Goal: Answer question/provide support

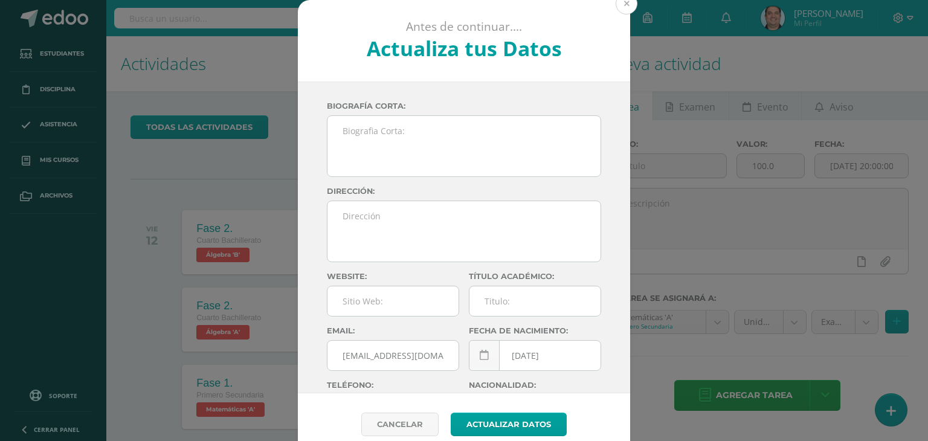
click at [617, 2] on button at bounding box center [627, 4] width 22 height 22
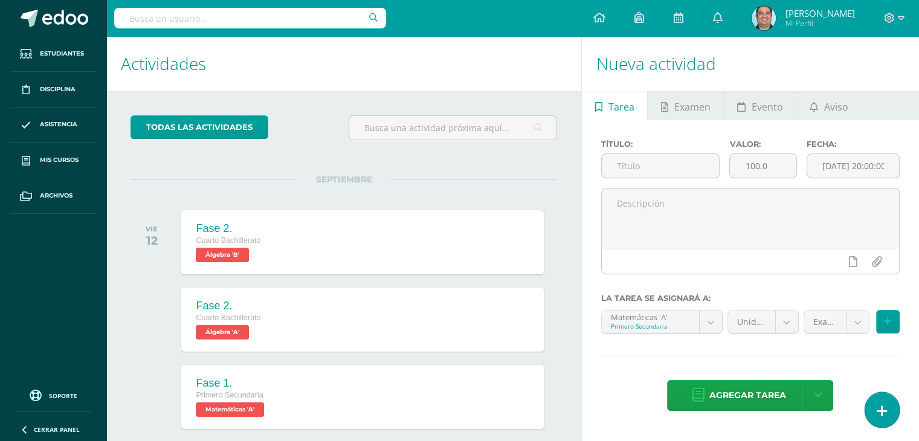
click at [886, 414] on icon at bounding box center [882, 411] width 11 height 14
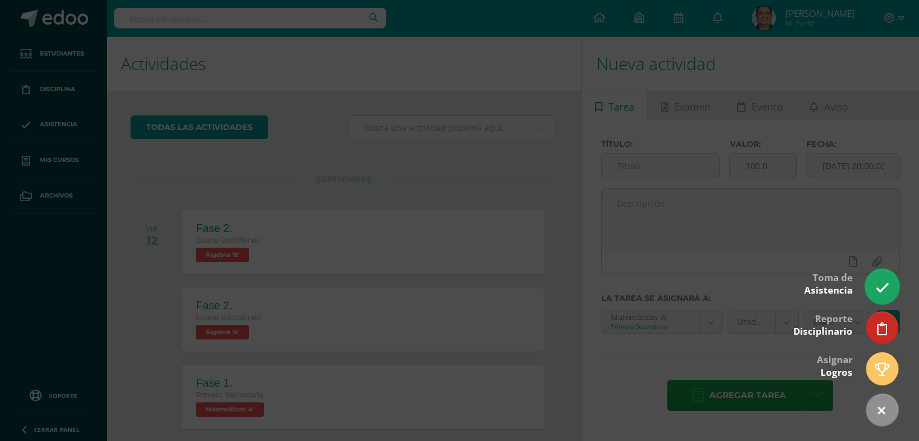
click at [882, 281] on icon at bounding box center [882, 288] width 14 height 14
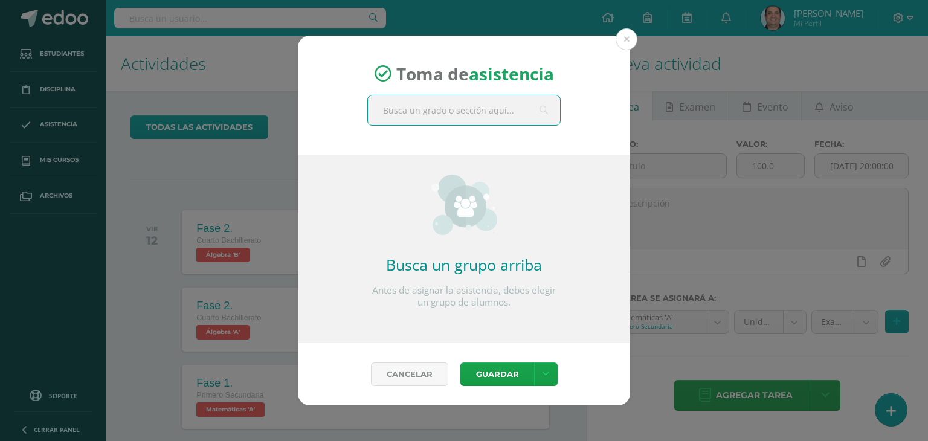
click at [467, 112] on input "text" at bounding box center [464, 110] width 192 height 30
click at [464, 115] on input "cuarto b" at bounding box center [464, 110] width 192 height 30
type input "c"
type input "cuarto B"
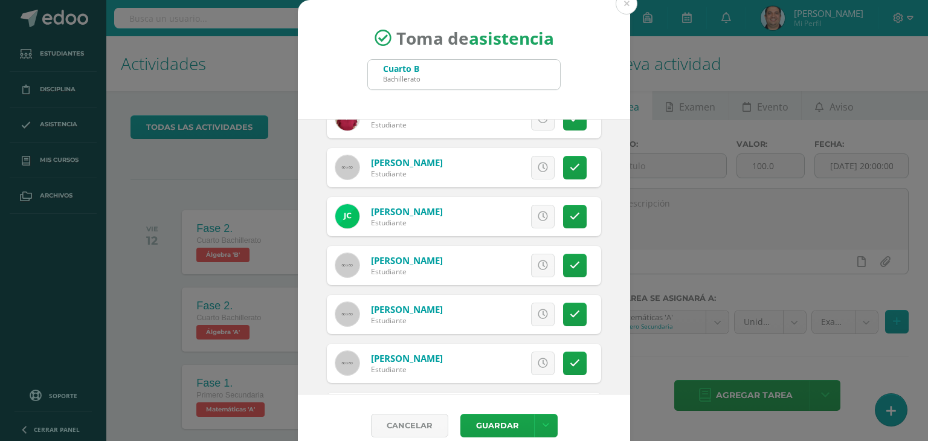
scroll to position [321, 0]
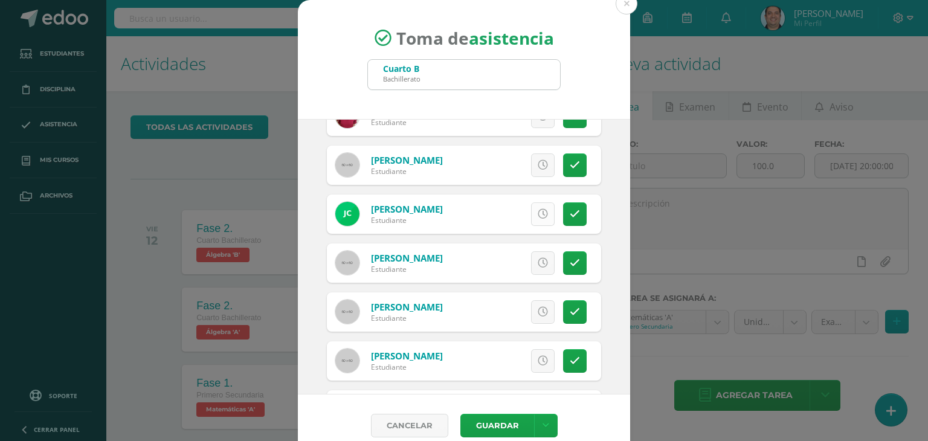
click at [538, 213] on icon at bounding box center [543, 214] width 10 height 10
click at [570, 209] on icon at bounding box center [575, 214] width 10 height 10
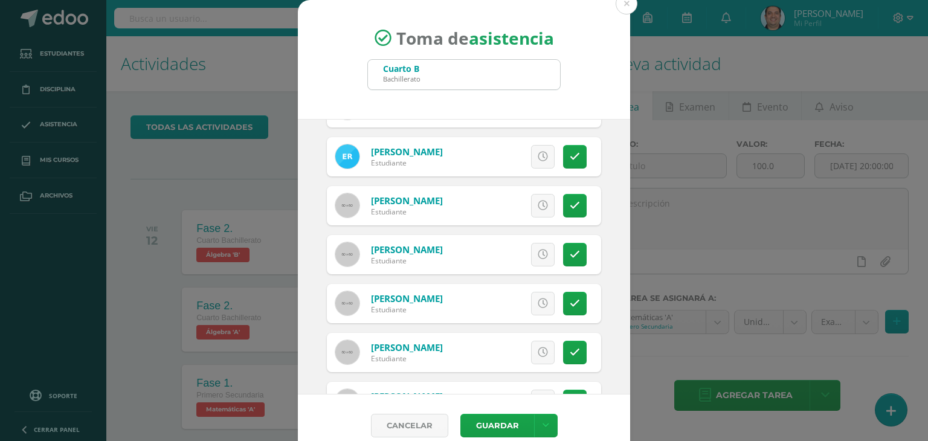
scroll to position [1018, 0]
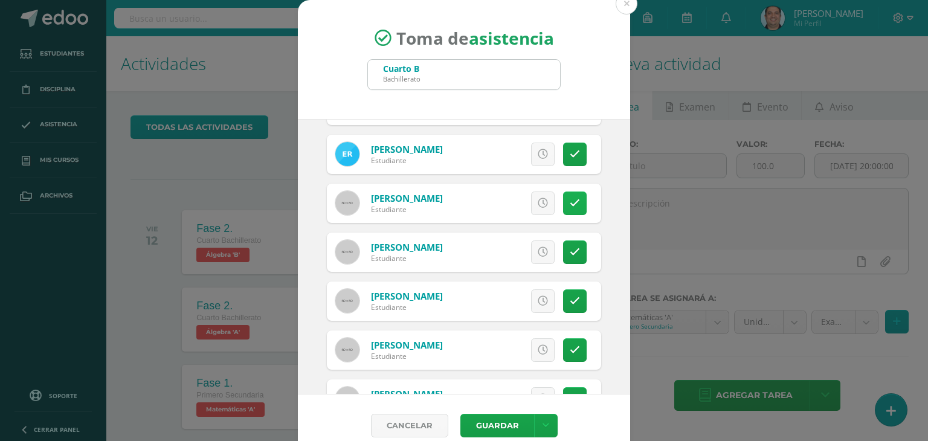
click at [567, 202] on link at bounding box center [575, 204] width 24 height 24
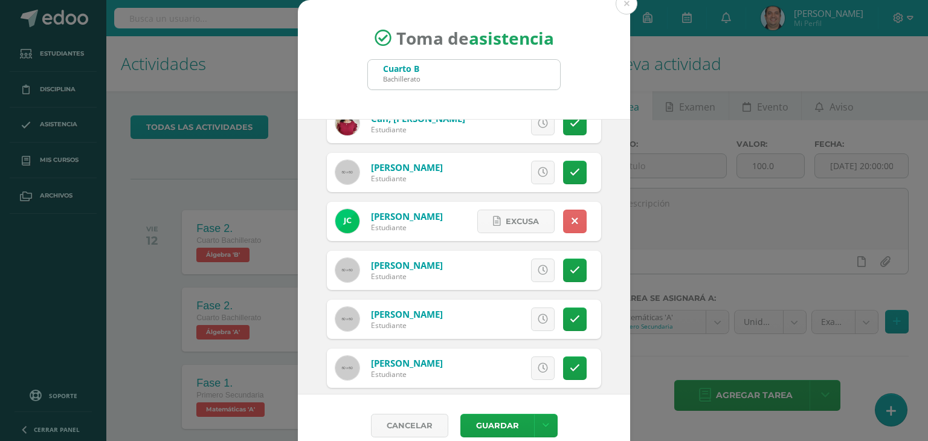
scroll to position [304, 0]
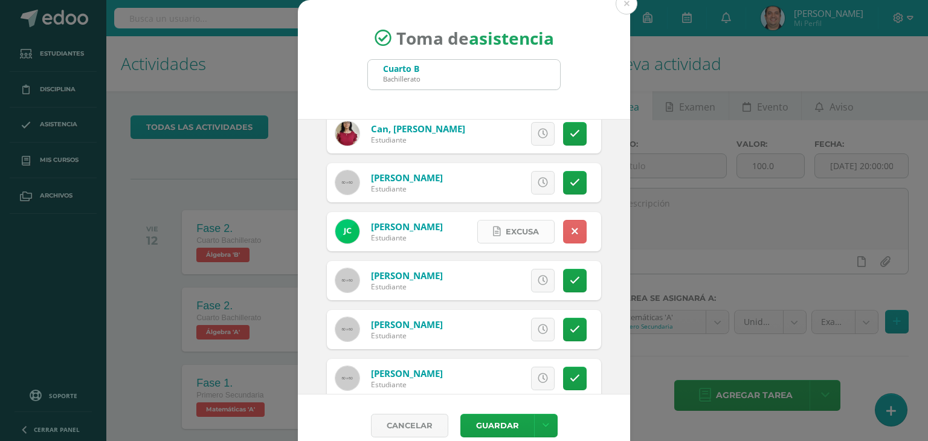
click at [511, 230] on span "Excusa" at bounding box center [522, 232] width 33 height 22
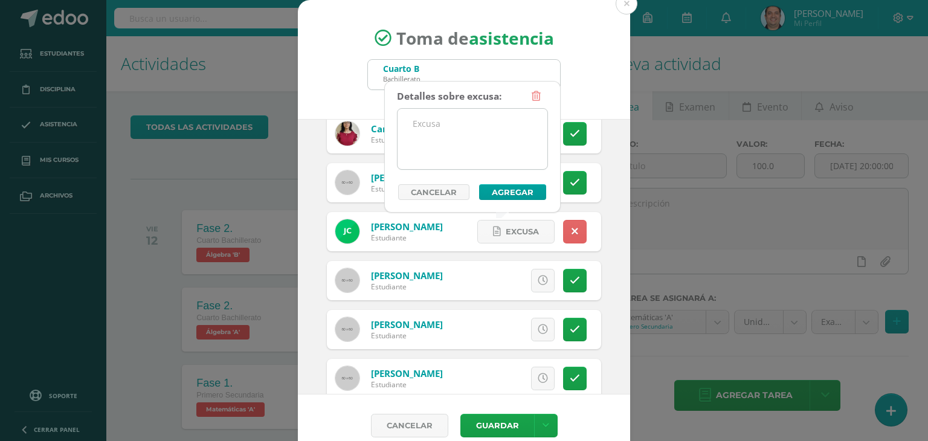
click at [447, 136] on textarea at bounding box center [473, 139] width 150 height 60
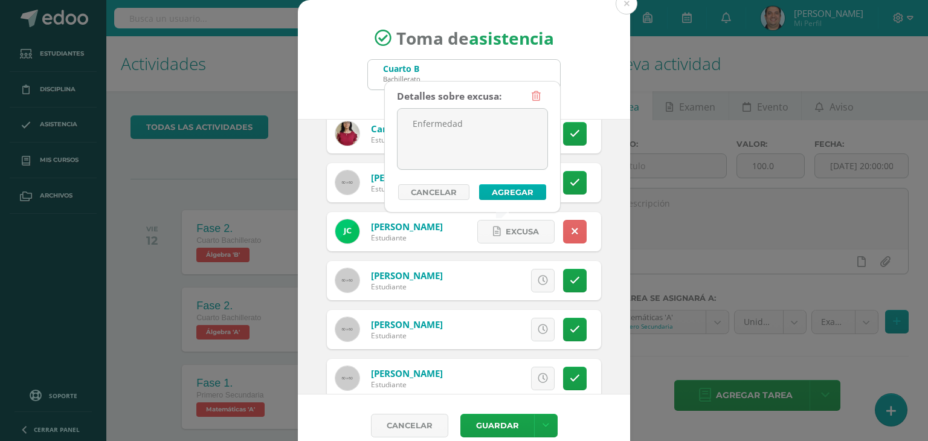
type textarea "Enfermedad"
click at [506, 187] on button "Agregar" at bounding box center [512, 192] width 67 height 16
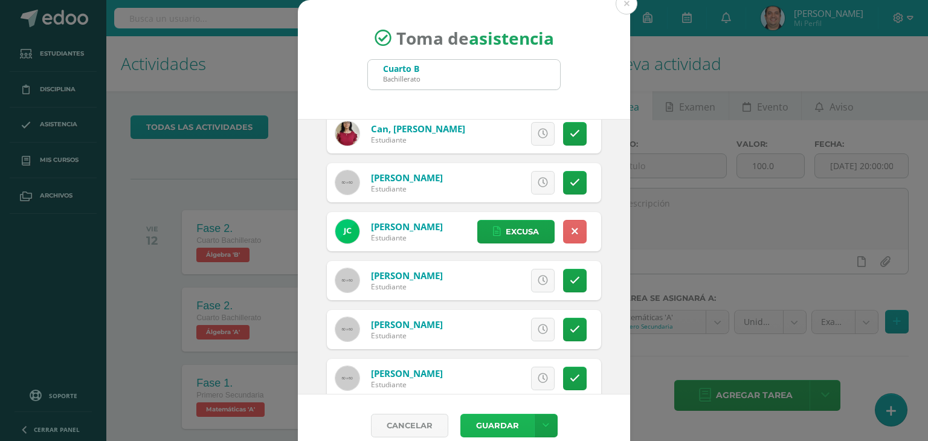
click at [495, 428] on button "Guardar" at bounding box center [497, 426] width 74 height 24
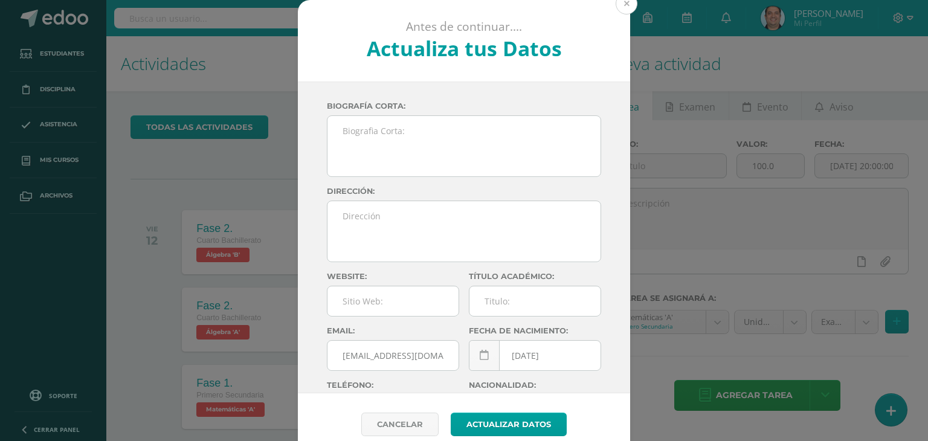
click at [622, 5] on button at bounding box center [627, 4] width 22 height 22
